Goal: Navigation & Orientation: Find specific page/section

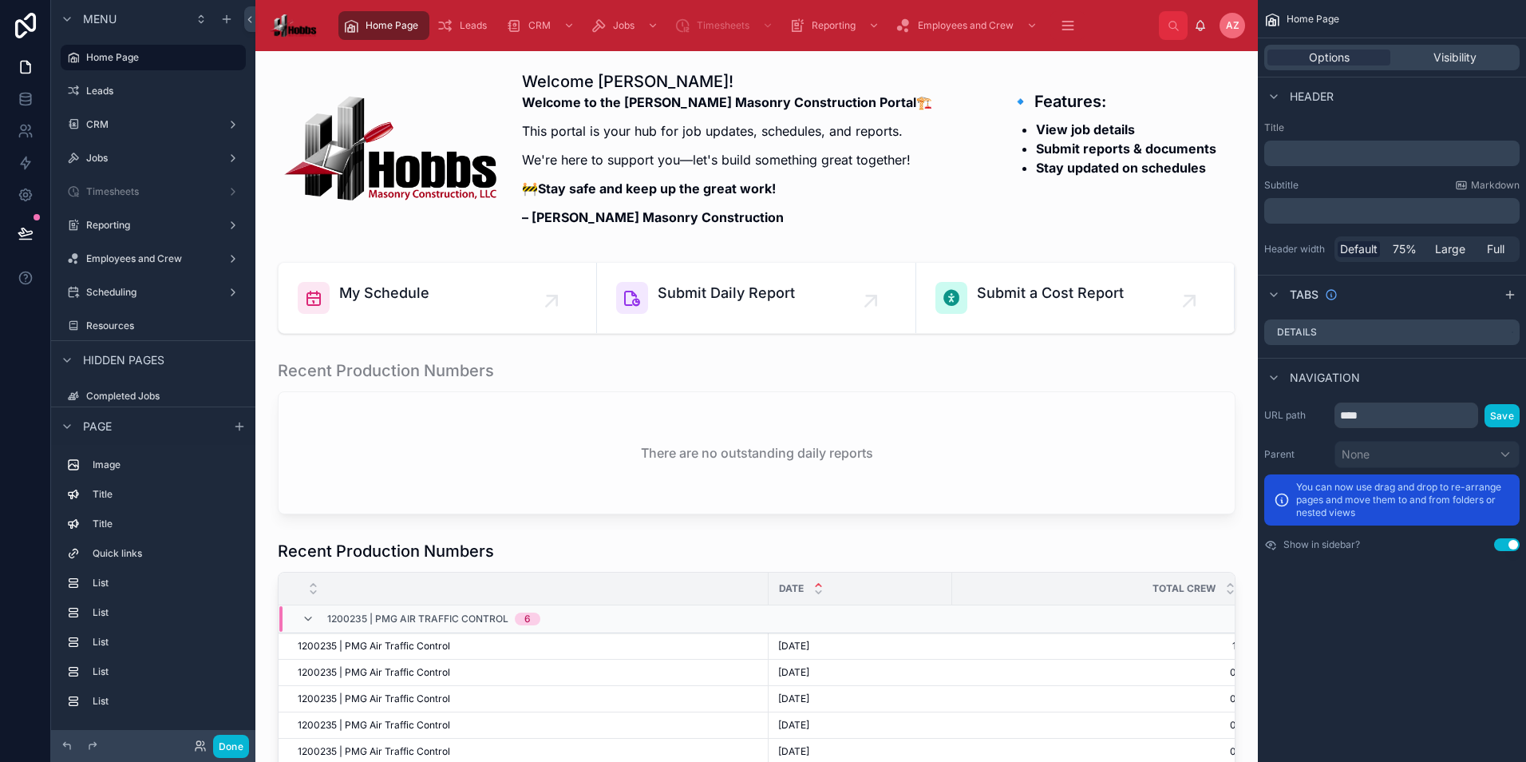
click at [368, 18] on div "Home Page" at bounding box center [383, 26] width 81 height 26
click at [101, 92] on label "Leads" at bounding box center [150, 91] width 128 height 13
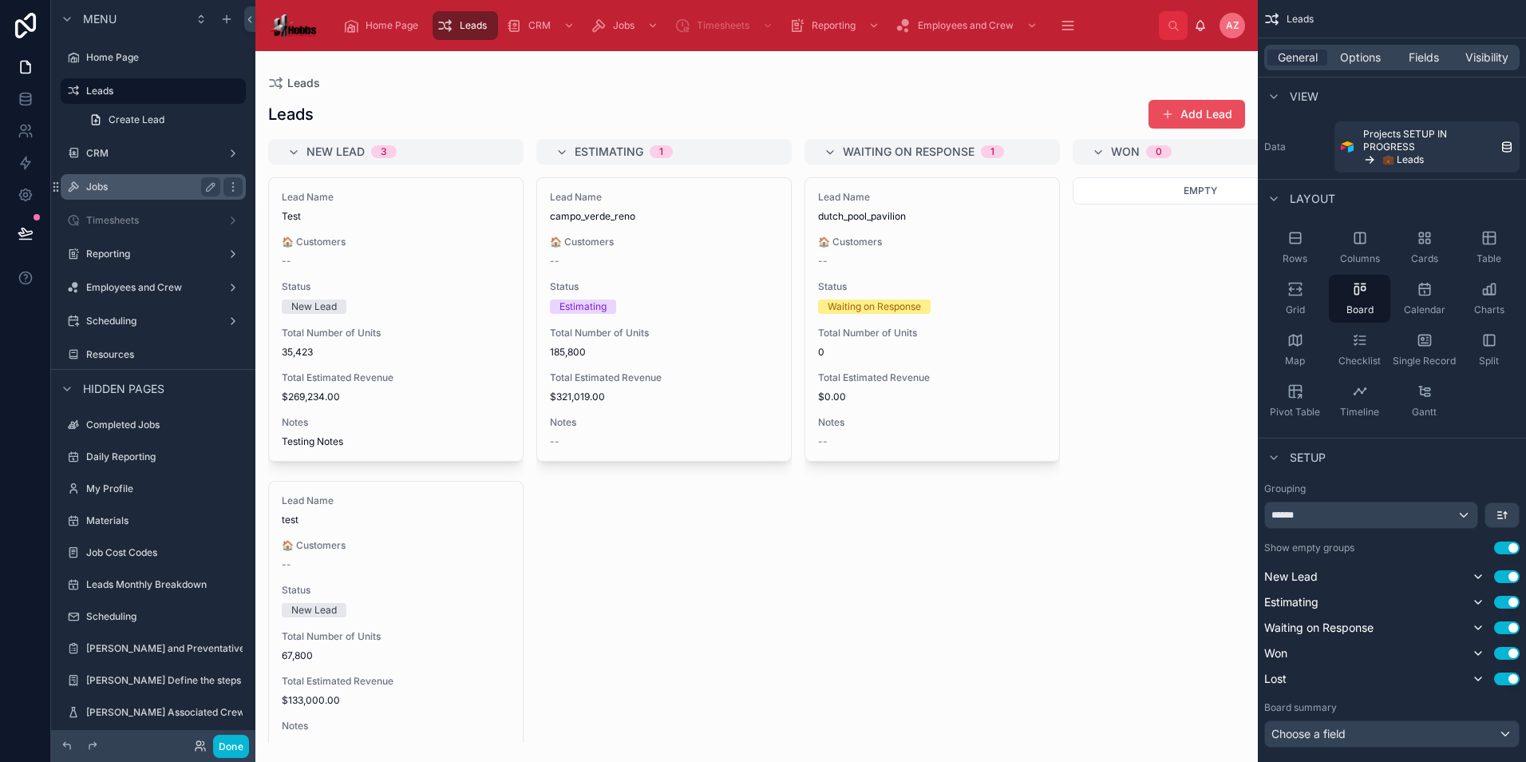
click at [94, 185] on label "Jobs" at bounding box center [150, 186] width 128 height 13
